Goal: Information Seeking & Learning: Learn about a topic

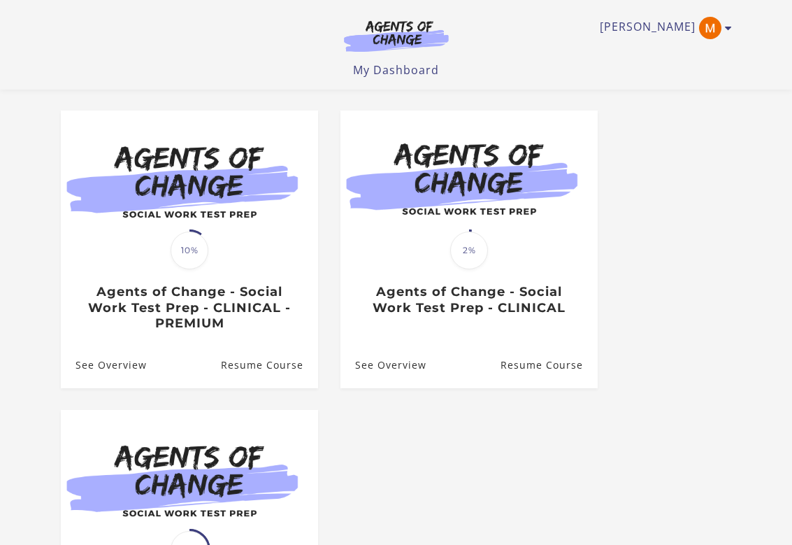
scroll to position [106, 0]
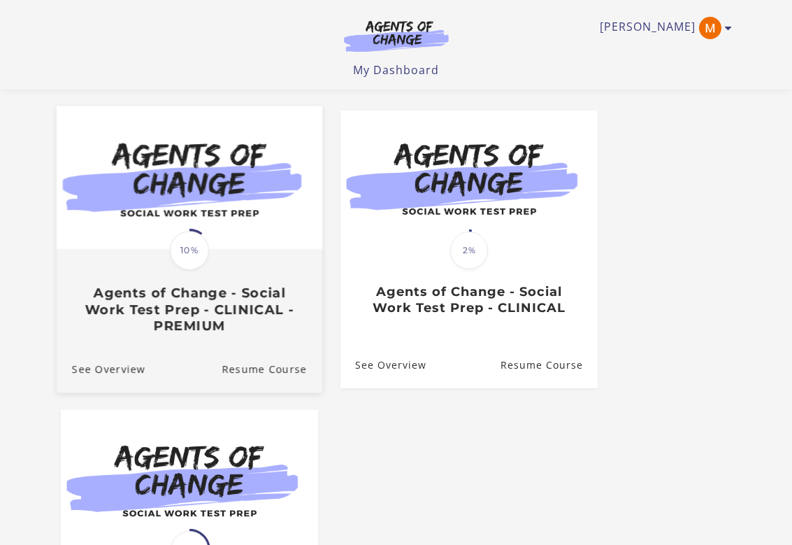
click at [194, 263] on span "10%" at bounding box center [189, 250] width 39 height 39
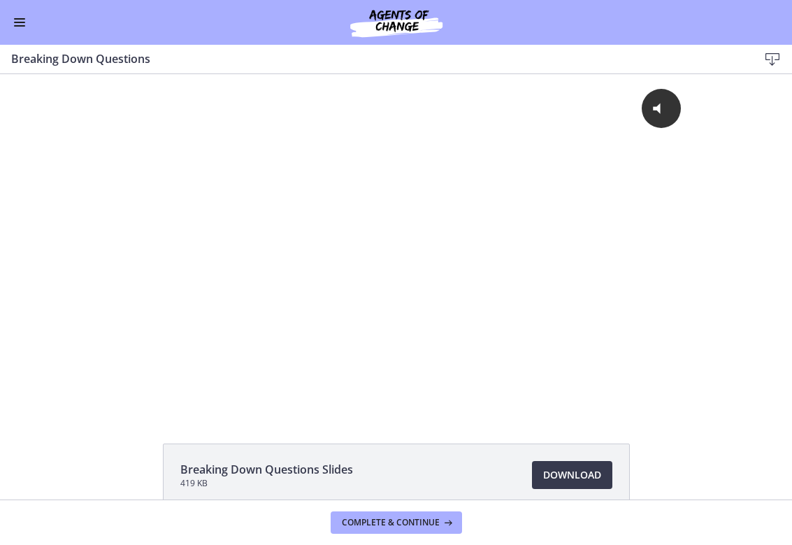
click at [25, 20] on button "Enable menu" at bounding box center [19, 22] width 17 height 17
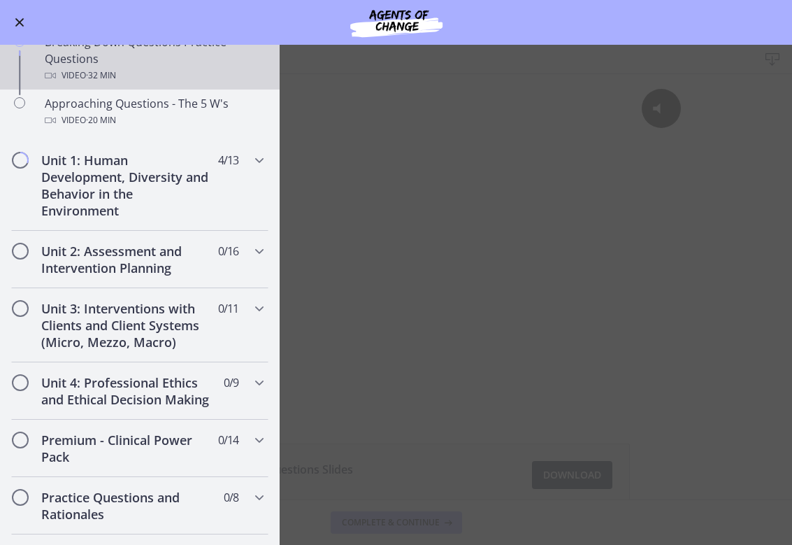
scroll to position [357, 0]
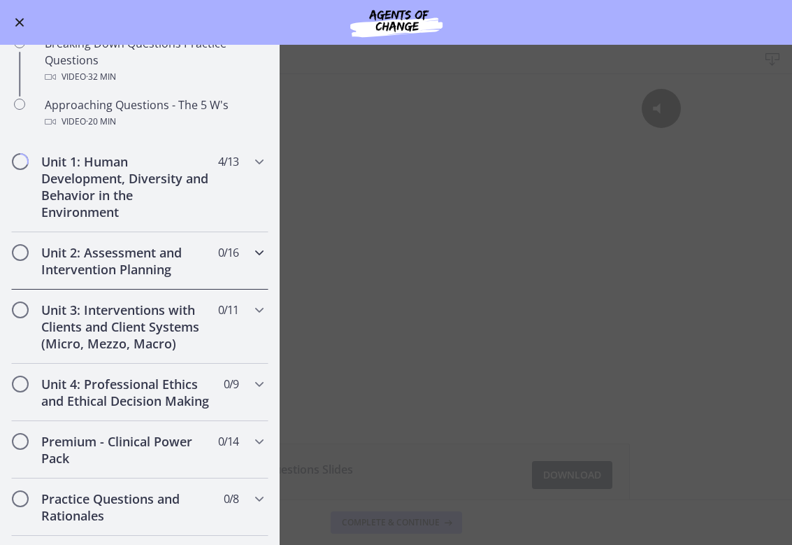
click at [157, 267] on h2 "Unit 2: Assessment and Intervention Planning" at bounding box center [126, 261] width 171 height 34
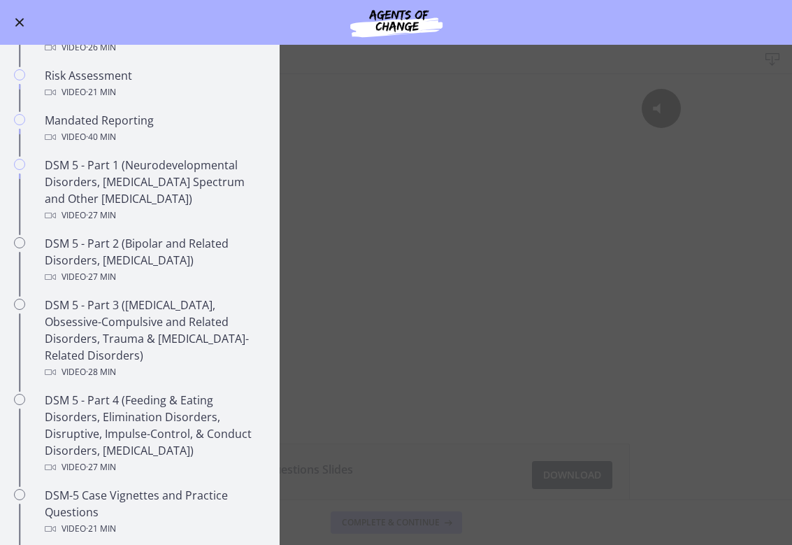
scroll to position [473, 0]
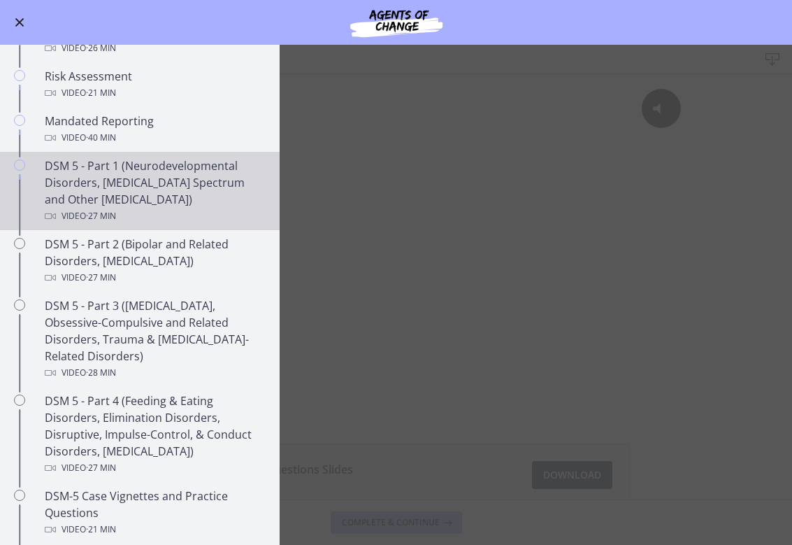
click at [147, 178] on div "DSM 5 - Part 1 (Neurodevelopmental Disorders, Schizophrenia Spectrum and Other …" at bounding box center [154, 190] width 218 height 67
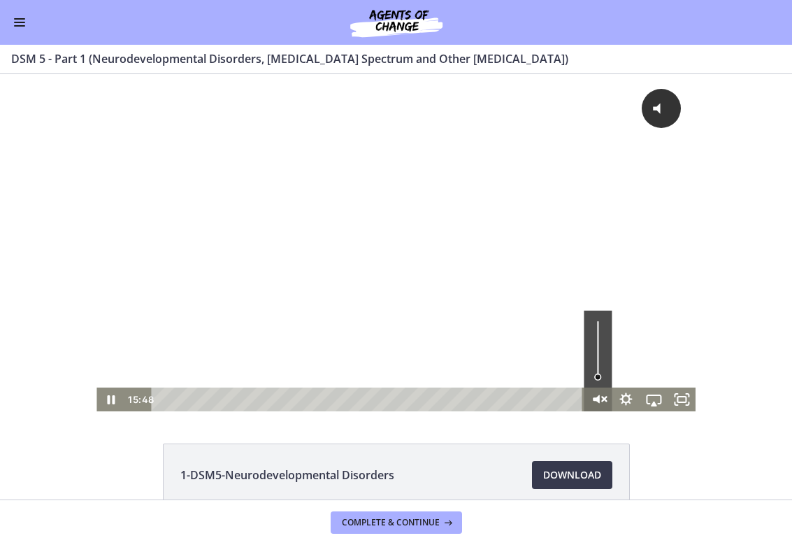
click at [602, 400] on icon "Unmute" at bounding box center [604, 399] width 4 height 4
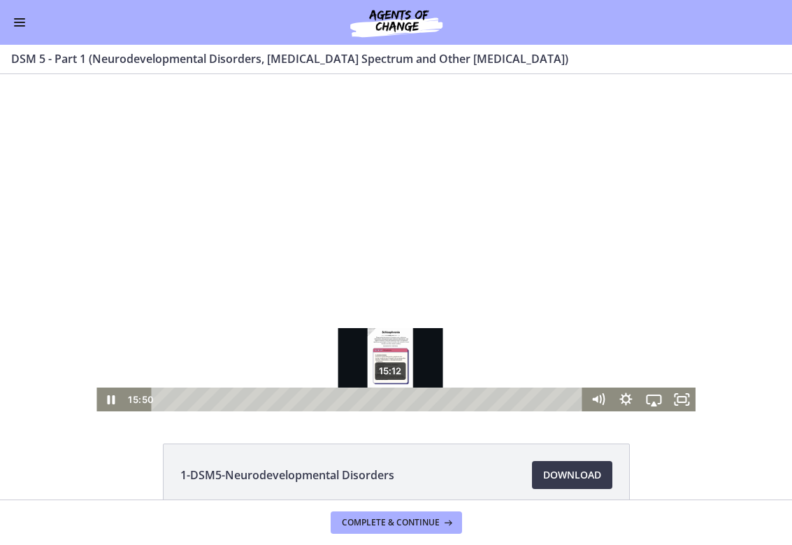
click at [392, 401] on div "15:12" at bounding box center [369, 400] width 415 height 24
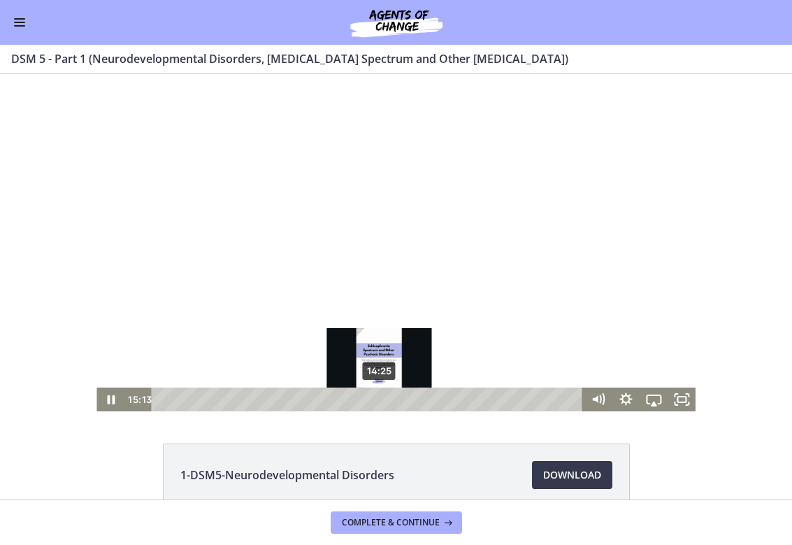
click at [380, 399] on div "14:25" at bounding box center [369, 400] width 415 height 24
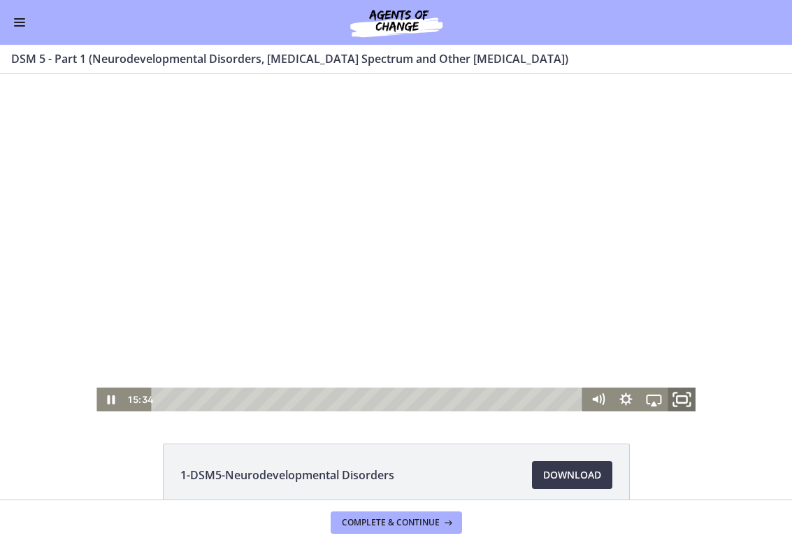
click at [685, 398] on icon "Fullscreen" at bounding box center [682, 399] width 34 height 29
click at [109, 396] on icon "Pause" at bounding box center [110, 399] width 9 height 11
